Goal: Transaction & Acquisition: Subscribe to service/newsletter

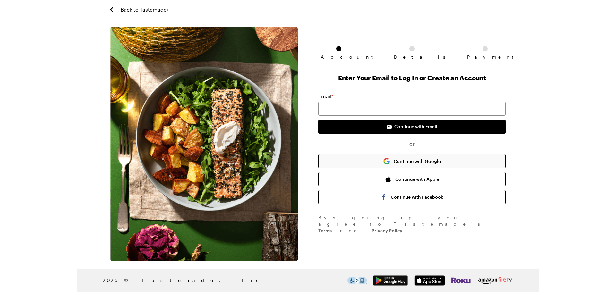
click at [403, 158] on button "Continue with Google" at bounding box center [411, 161] width 187 height 14
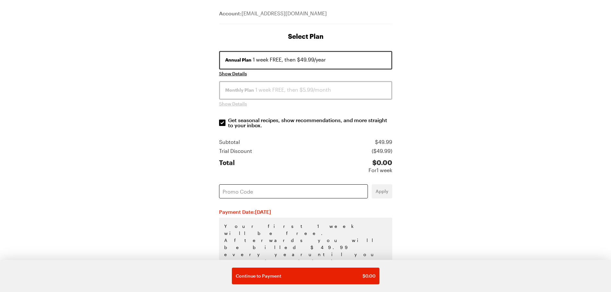
scroll to position [64, 0]
click at [283, 191] on input "text" at bounding box center [293, 191] width 149 height 14
paste input "3REJROLX"
type input "3REJROLX"
click at [377, 194] on span "Apply" at bounding box center [382, 191] width 13 height 6
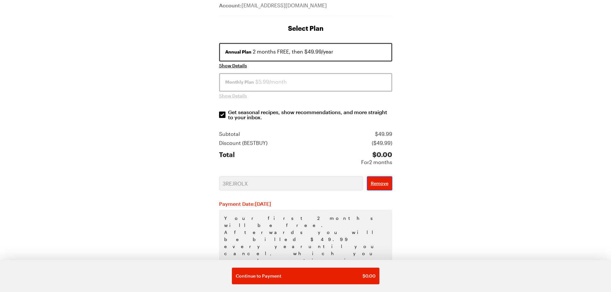
scroll to position [76, 0]
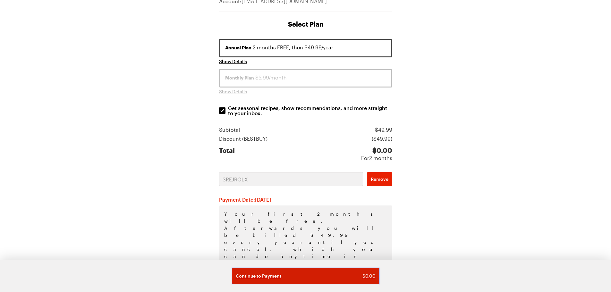
click at [289, 278] on div "Continue to Payment $ 0.00" at bounding box center [306, 276] width 140 height 6
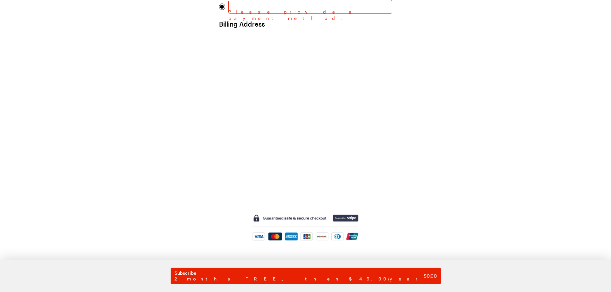
scroll to position [140, 0]
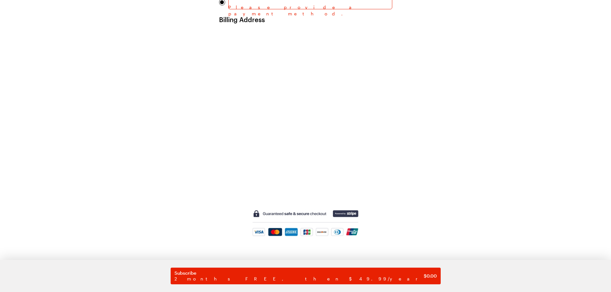
click at [546, 142] on div "Back to Details Account Details Payment Account: [PERSON_NAME][EMAIL_ADDRESS][D…" at bounding box center [305, 76] width 611 height 432
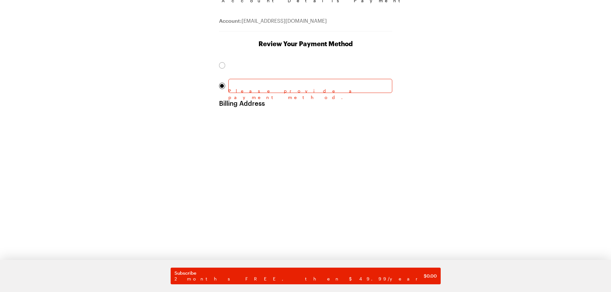
scroll to position [0, 0]
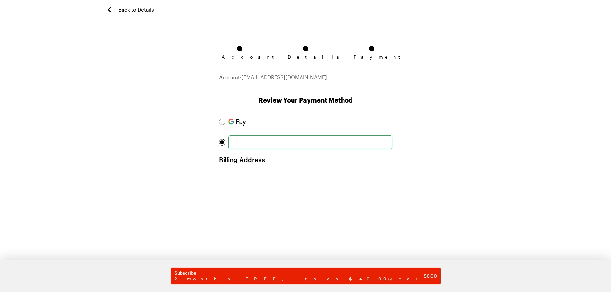
click at [438, 153] on div "Account Details Payment Account: [PERSON_NAME][EMAIL_ADDRESS][DOMAIN_NAME] Revi…" at bounding box center [305, 229] width 411 height 405
click at [446, 166] on div "Account Details Payment Account: [PERSON_NAME][EMAIL_ADDRESS][DOMAIN_NAME] Revi…" at bounding box center [305, 229] width 411 height 405
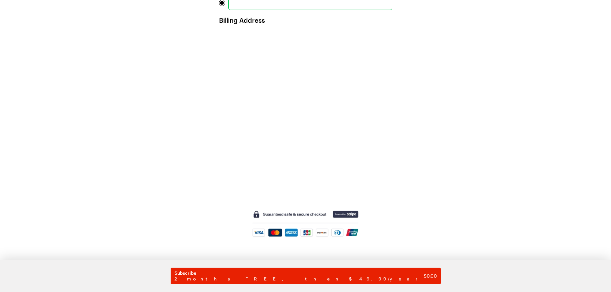
scroll to position [140, 0]
click at [430, 168] on div "Account Details Payment Account: [PERSON_NAME][EMAIL_ADDRESS][DOMAIN_NAME] Revi…" at bounding box center [305, 89] width 411 height 405
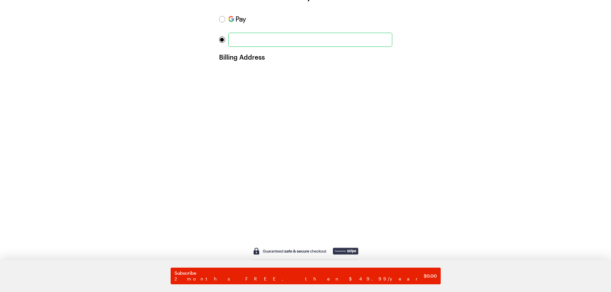
scroll to position [44, 0]
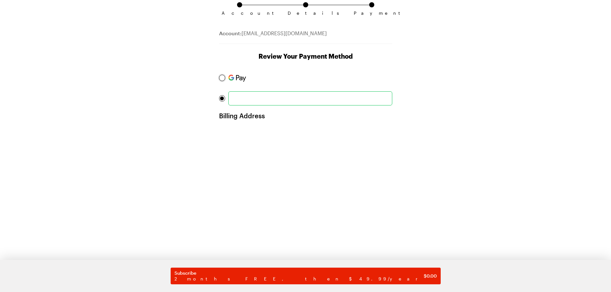
click at [222, 79] on div at bounding box center [222, 78] width 4 height 4
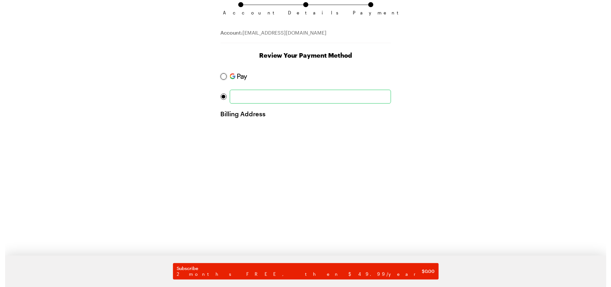
scroll to position [0, 0]
